Goal: Task Accomplishment & Management: Complete application form

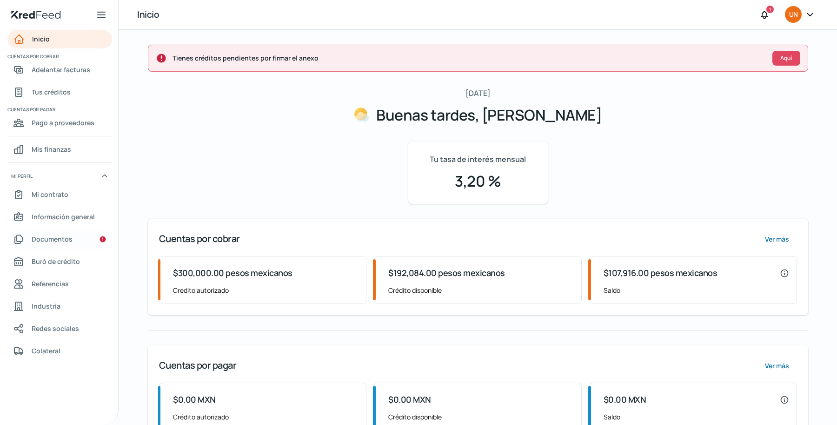
click at [64, 236] on font "Documentos" at bounding box center [52, 238] width 41 height 9
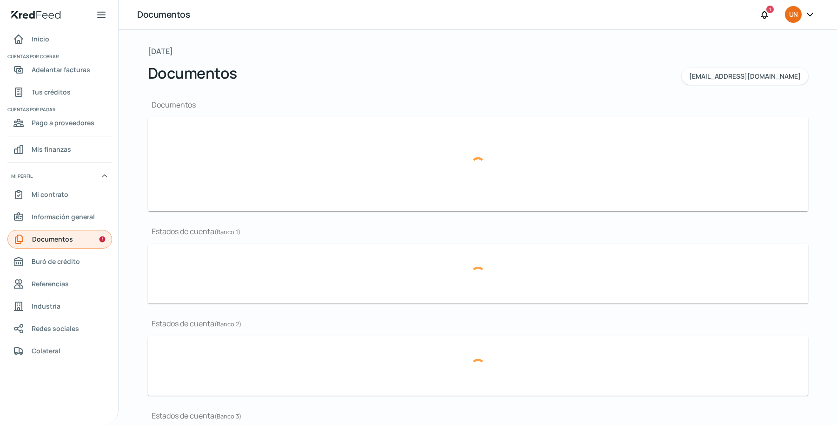
type input "CONSTANCIA (1).pdf"
type input "PHOTO-2024-09-25-18-06-51.jpg"
type input "IMG_2235.JPG"
type input "BAL2024.pdf"
type input "EstadodeCuenta (36) (1).pdf"
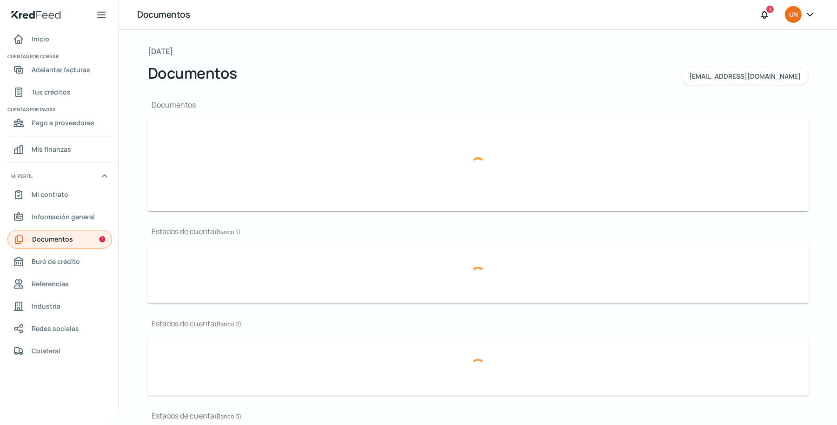
type input "EstadodeCuenta (35) (2).pdf"
type input "EstadodeCuenta (34) (3).pdf"
type input "Estado de cuenta [DATE].pdf"
type input "Estado de cuenta [DATE] (1).pdf"
